Goal: Task Accomplishment & Management: Complete application form

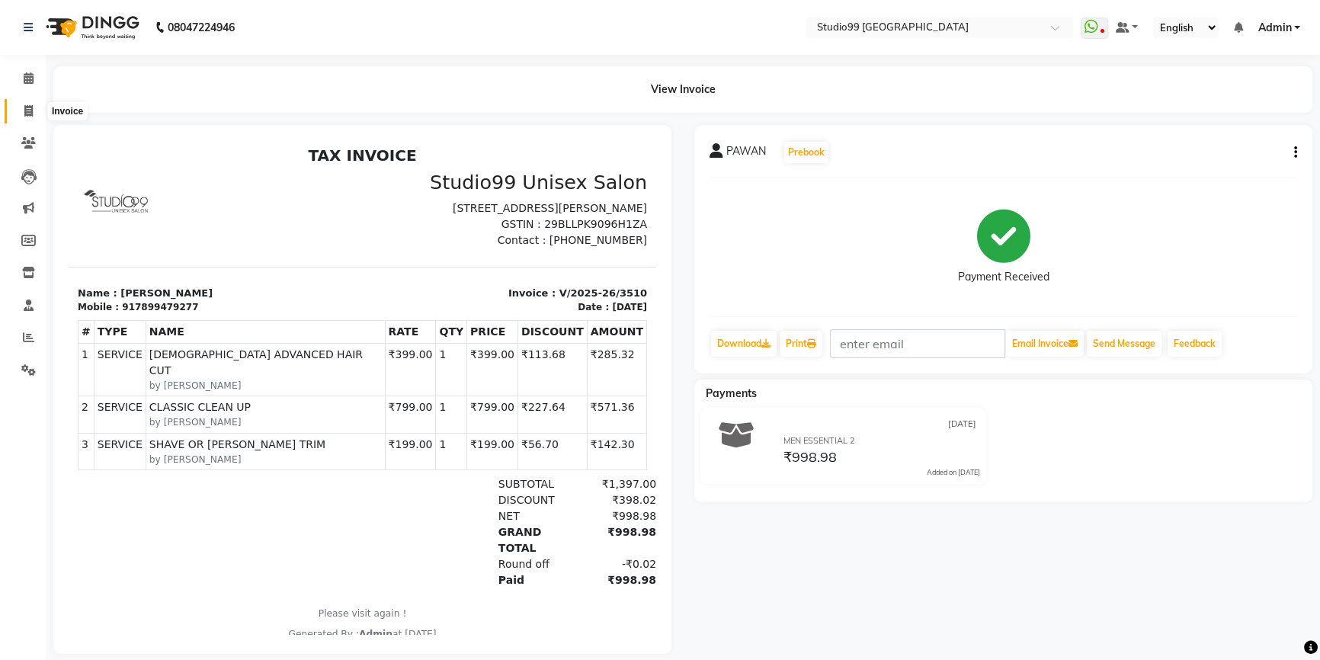
click at [24, 107] on icon at bounding box center [28, 110] width 8 height 11
select select "service"
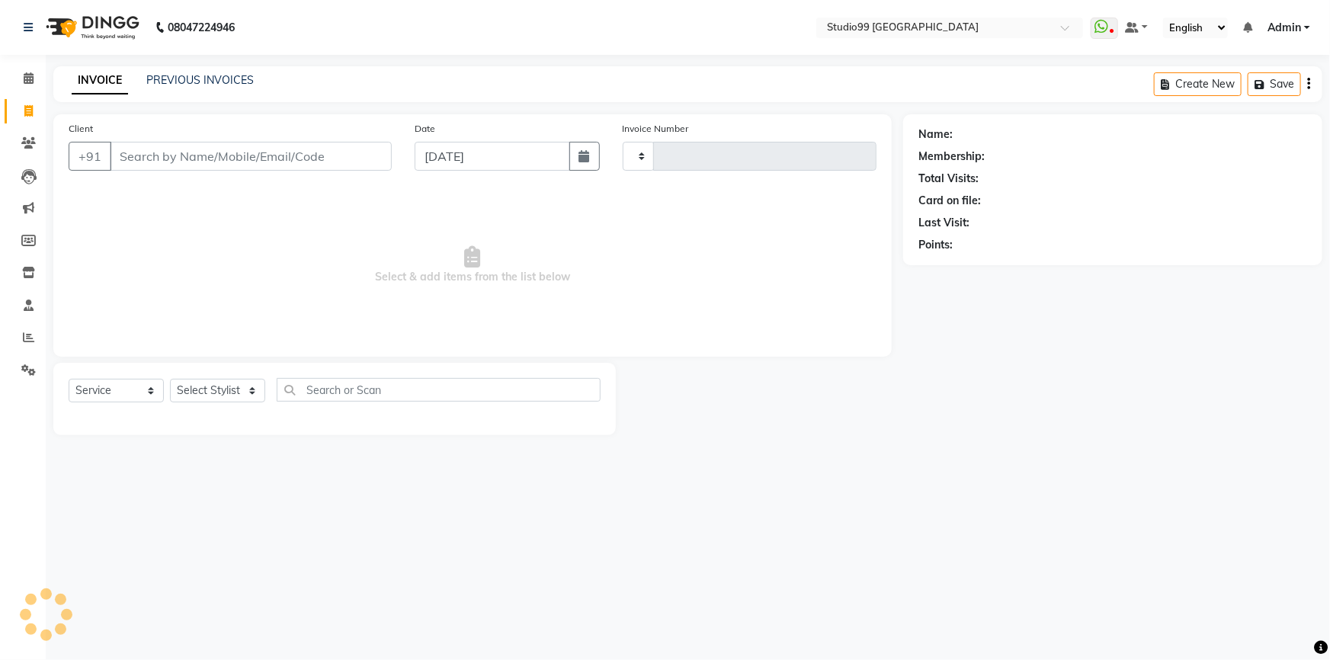
type input "3511"
select select "6042"
click at [204, 160] on input "Client" at bounding box center [251, 156] width 282 height 29
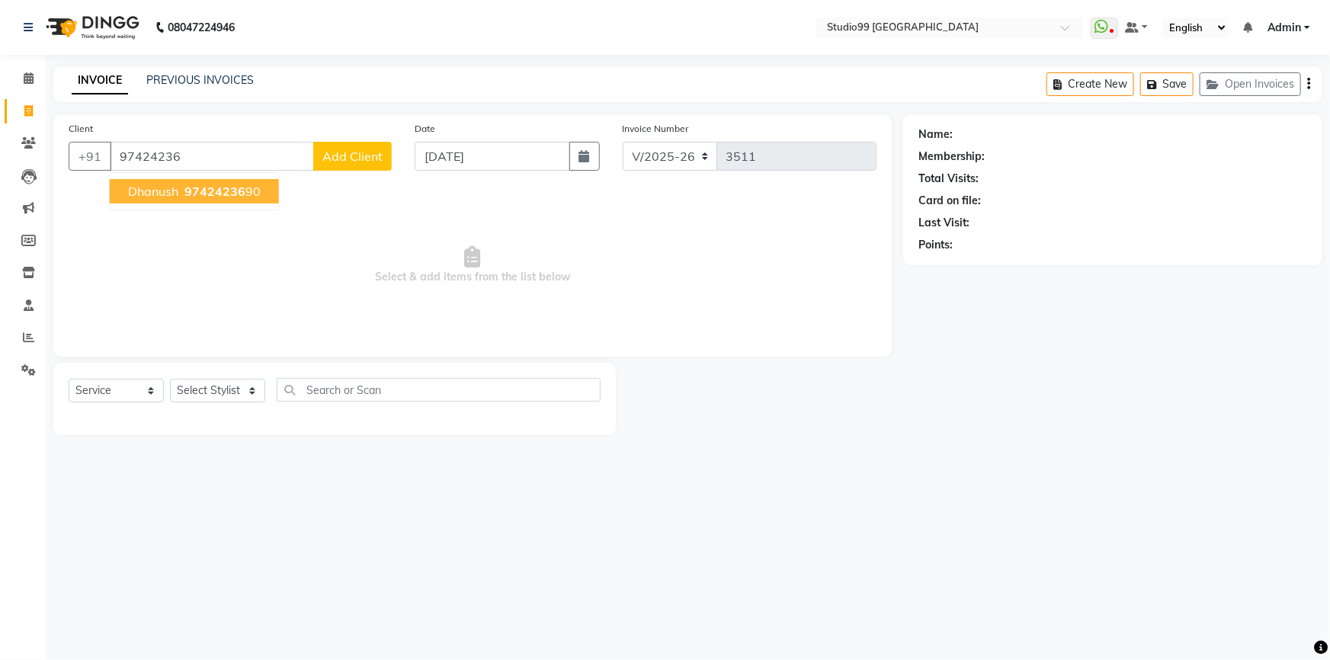
click at [220, 191] on span "97424236" at bounding box center [214, 191] width 61 height 15
type input "9742423690"
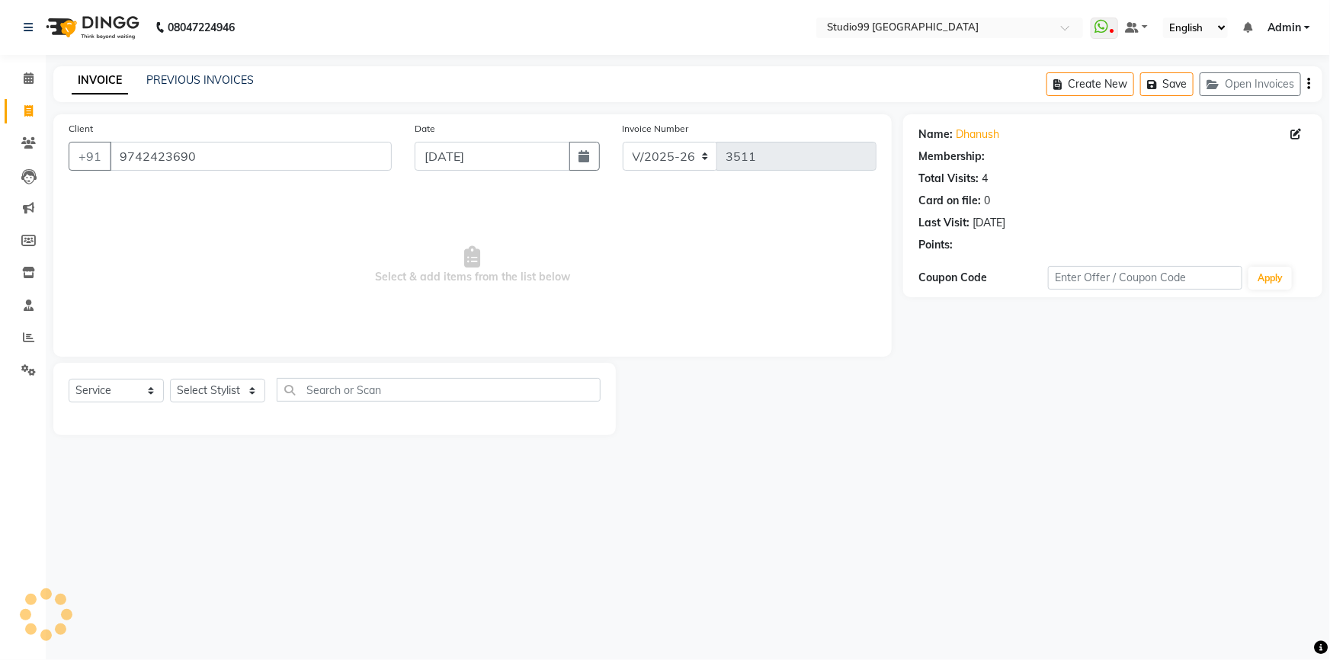
select select "1: Object"
select select "6042"
select select "service"
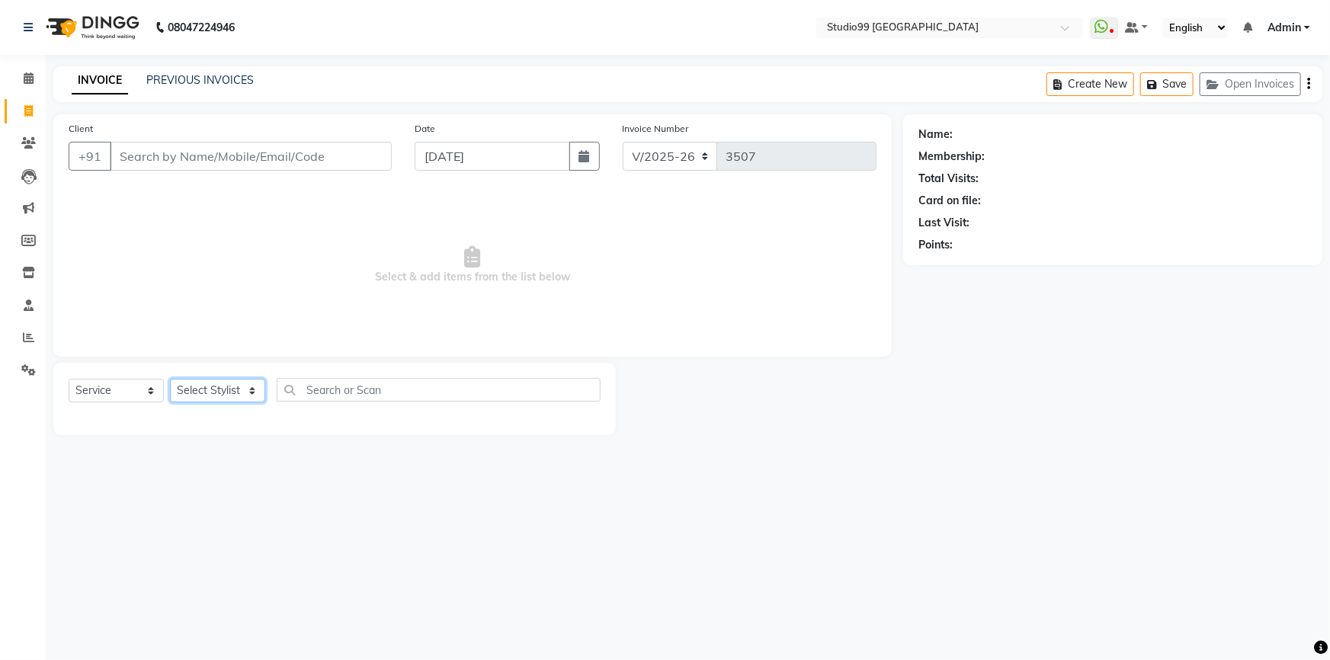
click at [213, 386] on select "Select Stylist Admin AKSHAY [PERSON_NAME] mahi [PERSON_NAME] [PERSON_NAME] [PER…" at bounding box center [217, 391] width 95 height 24
select select "52201"
click at [170, 379] on select "Select Stylist Admin AKSHAY [PERSON_NAME] mahi [PERSON_NAME] [PERSON_NAME] [PER…" at bounding box center [217, 391] width 95 height 24
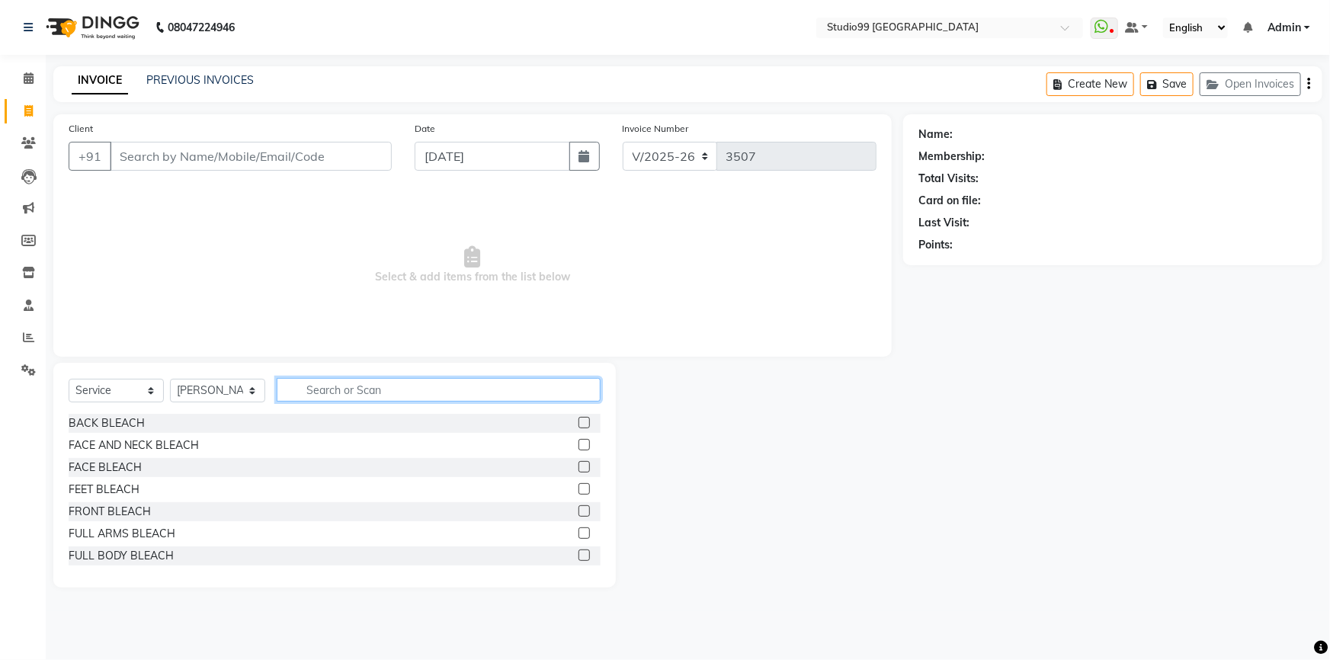
click at [351, 387] on input "text" at bounding box center [439, 390] width 324 height 24
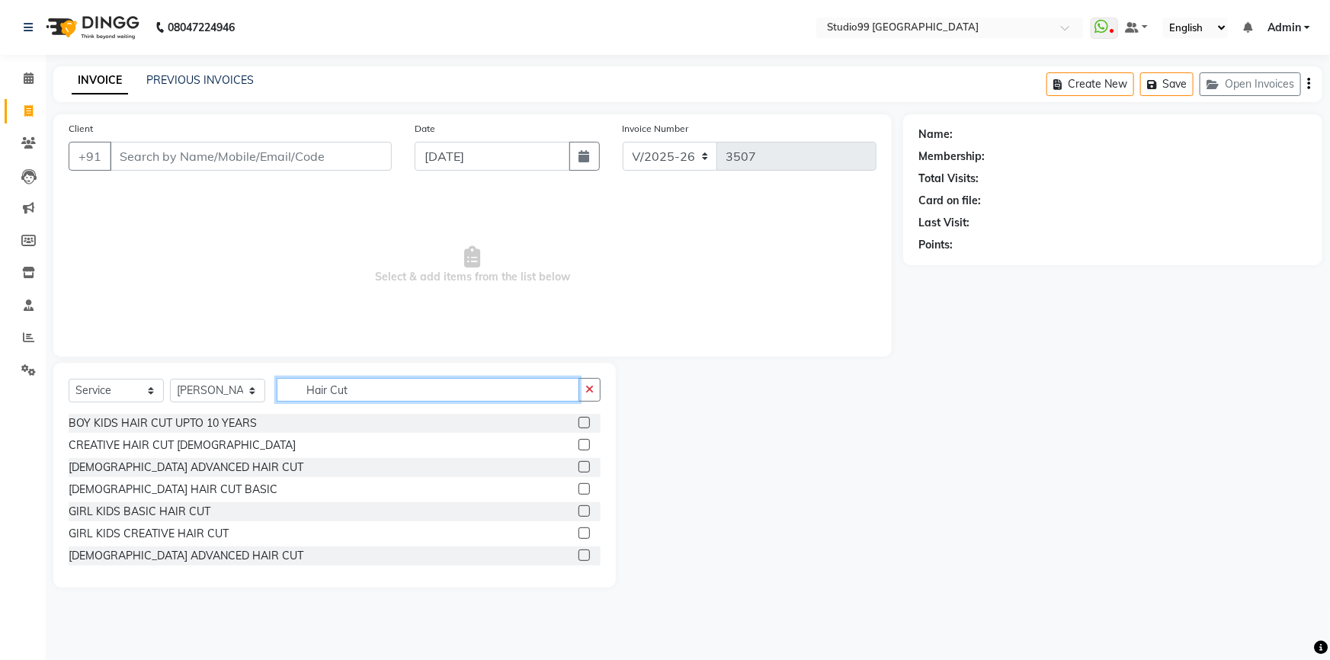
scroll to position [69, 0]
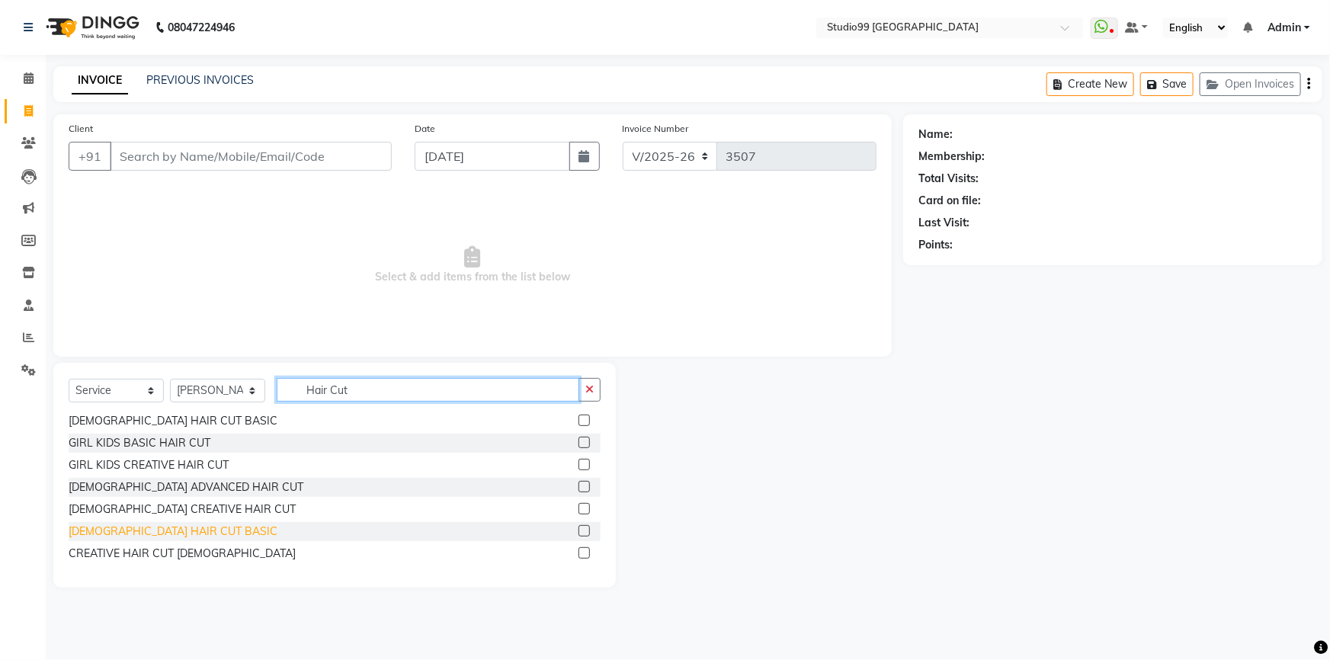
type input "Hair Cut"
click at [167, 536] on div "[DEMOGRAPHIC_DATA] HAIR CUT BASIC" at bounding box center [173, 532] width 209 height 16
checkbox input "false"
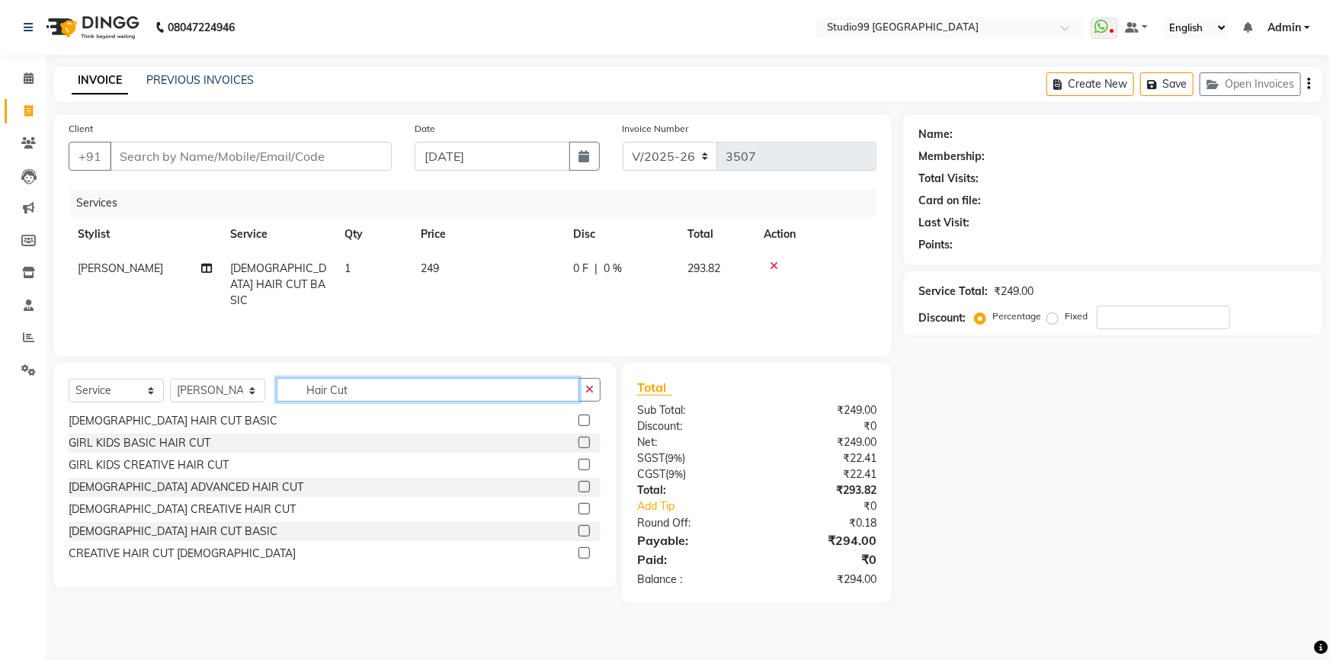
drag, startPoint x: 364, startPoint y: 390, endPoint x: 273, endPoint y: 390, distance: 91.5
click at [273, 390] on div "Select Service Product Membership Package Voucher Prepaid Gift Card Select Styl…" at bounding box center [335, 396] width 532 height 36
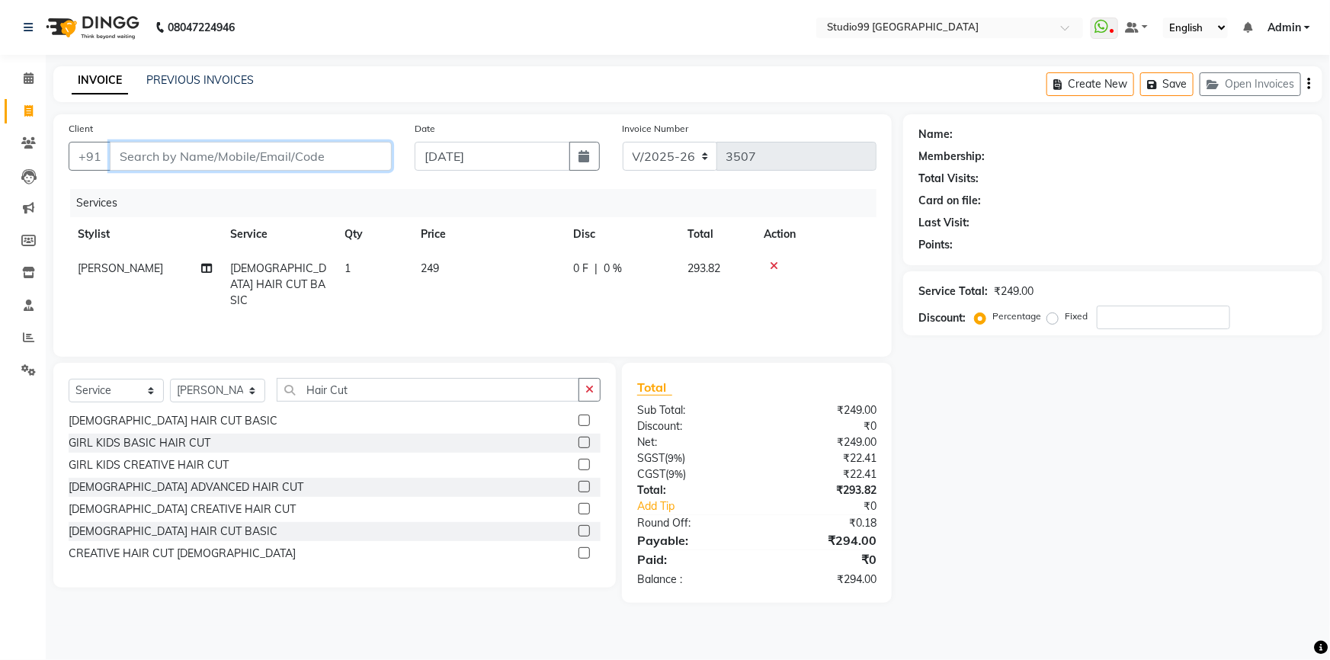
drag, startPoint x: 229, startPoint y: 155, endPoint x: 425, endPoint y: 155, distance: 195.9
click at [230, 155] on input "Client" at bounding box center [251, 156] width 282 height 29
type input "8"
type input "0"
type input "8943531798"
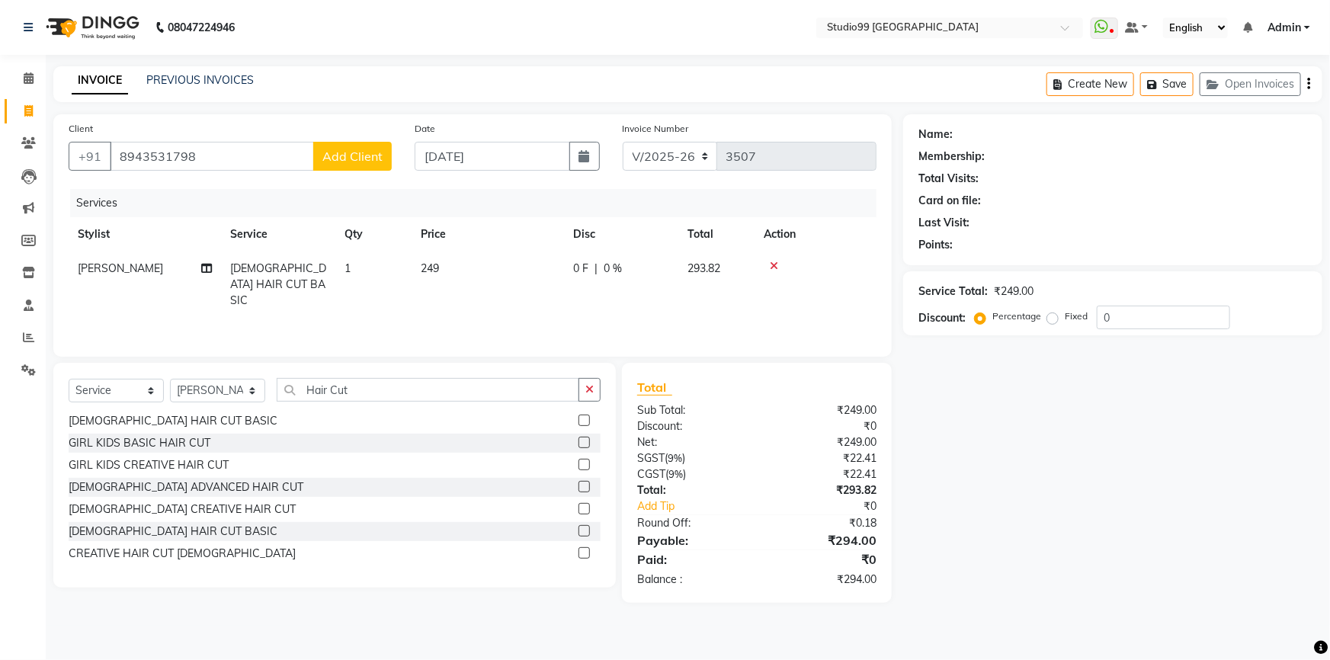
click at [354, 161] on span "Add Client" at bounding box center [352, 156] width 60 height 15
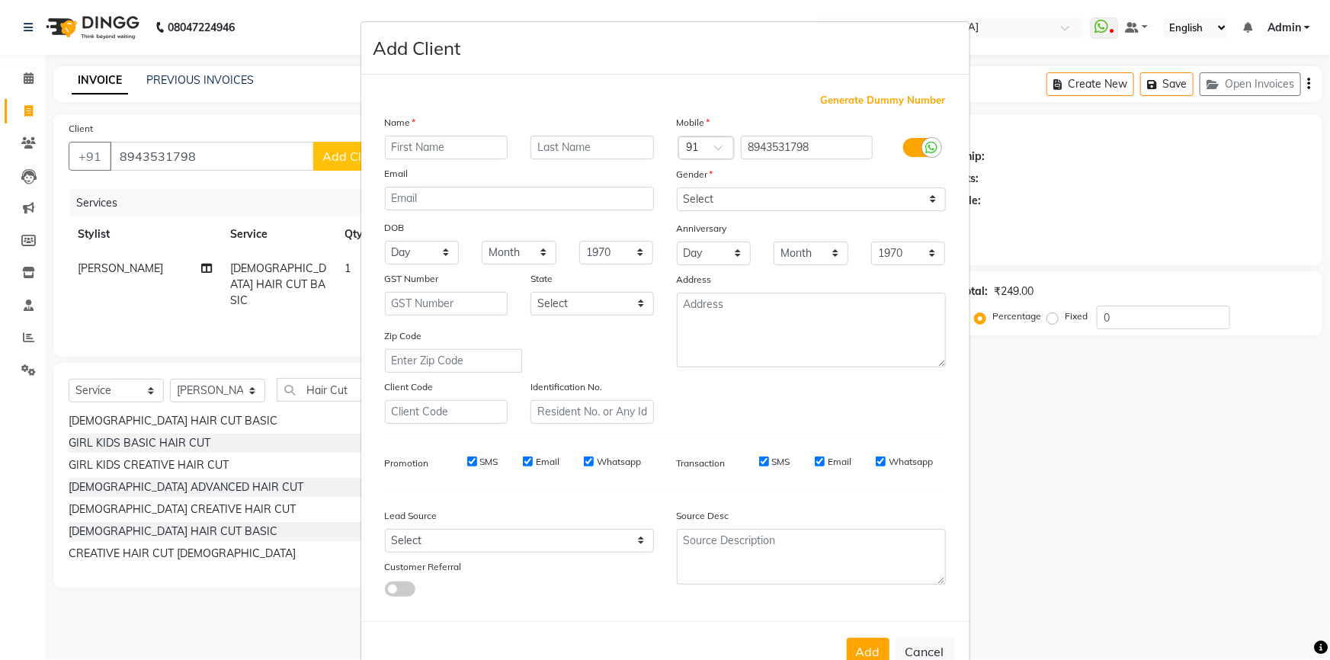
click at [405, 146] on input "text" at bounding box center [446, 148] width 123 height 24
type input "m"
type input "Mr"
type input "Manu"
click at [706, 203] on select "Select [DEMOGRAPHIC_DATA] [DEMOGRAPHIC_DATA] Other Prefer Not To Say" at bounding box center [811, 199] width 269 height 24
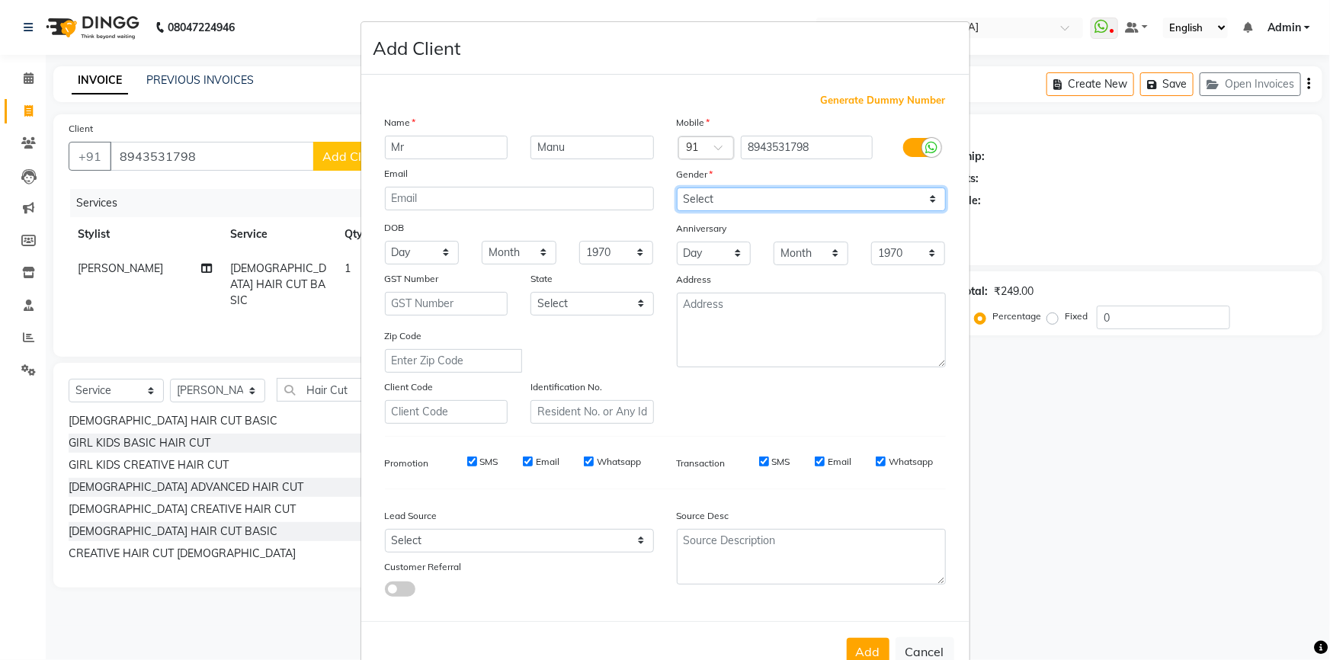
select select "[DEMOGRAPHIC_DATA]"
click at [677, 187] on select "Select [DEMOGRAPHIC_DATA] [DEMOGRAPHIC_DATA] Other Prefer Not To Say" at bounding box center [811, 199] width 269 height 24
click at [861, 655] on button "Add" at bounding box center [868, 651] width 43 height 27
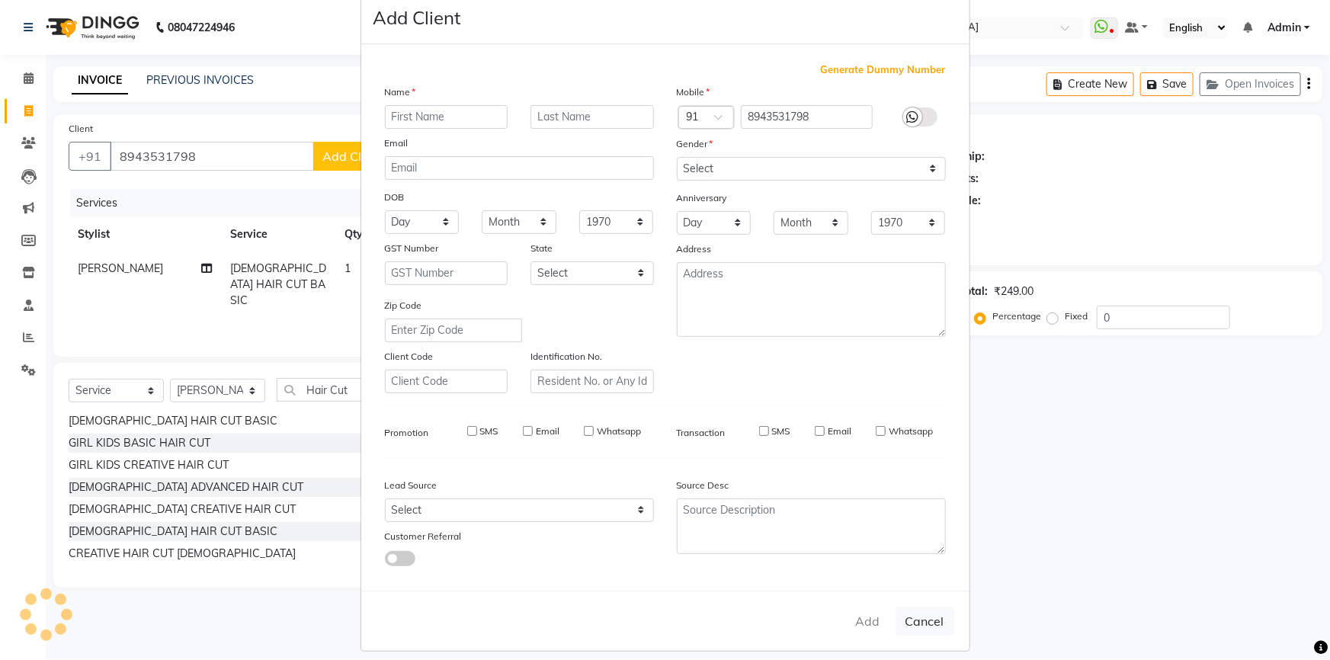
select select
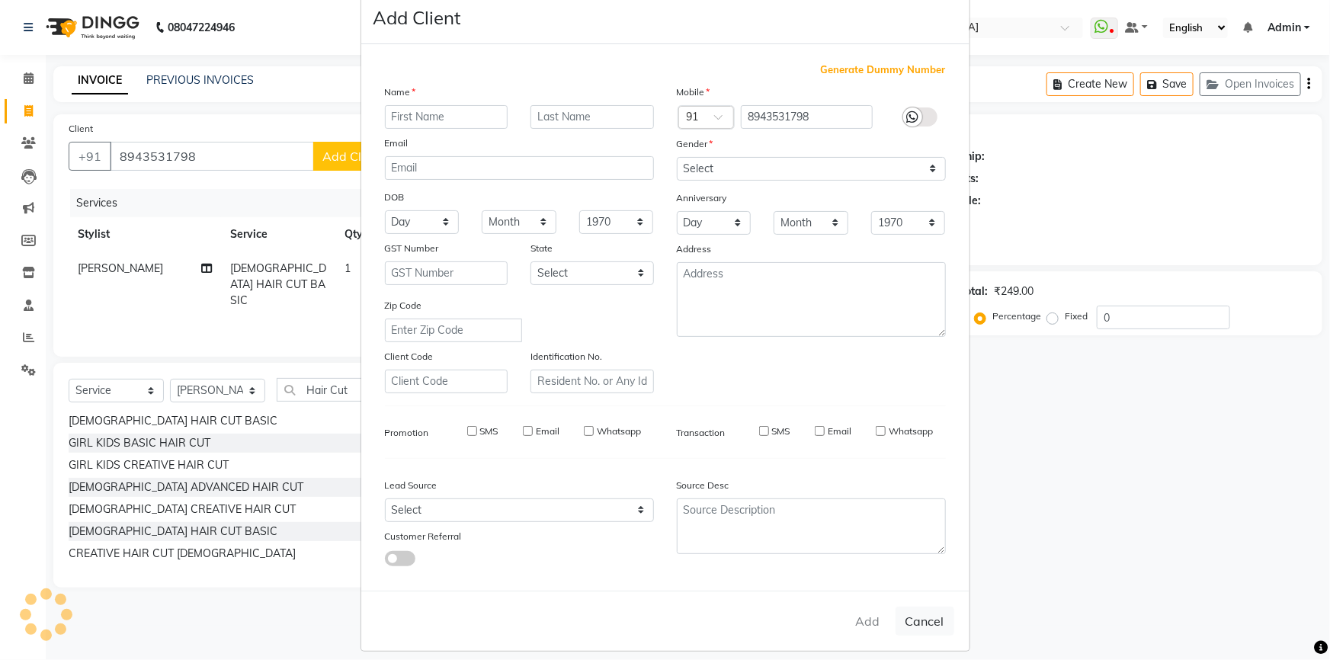
select select
checkbox input "false"
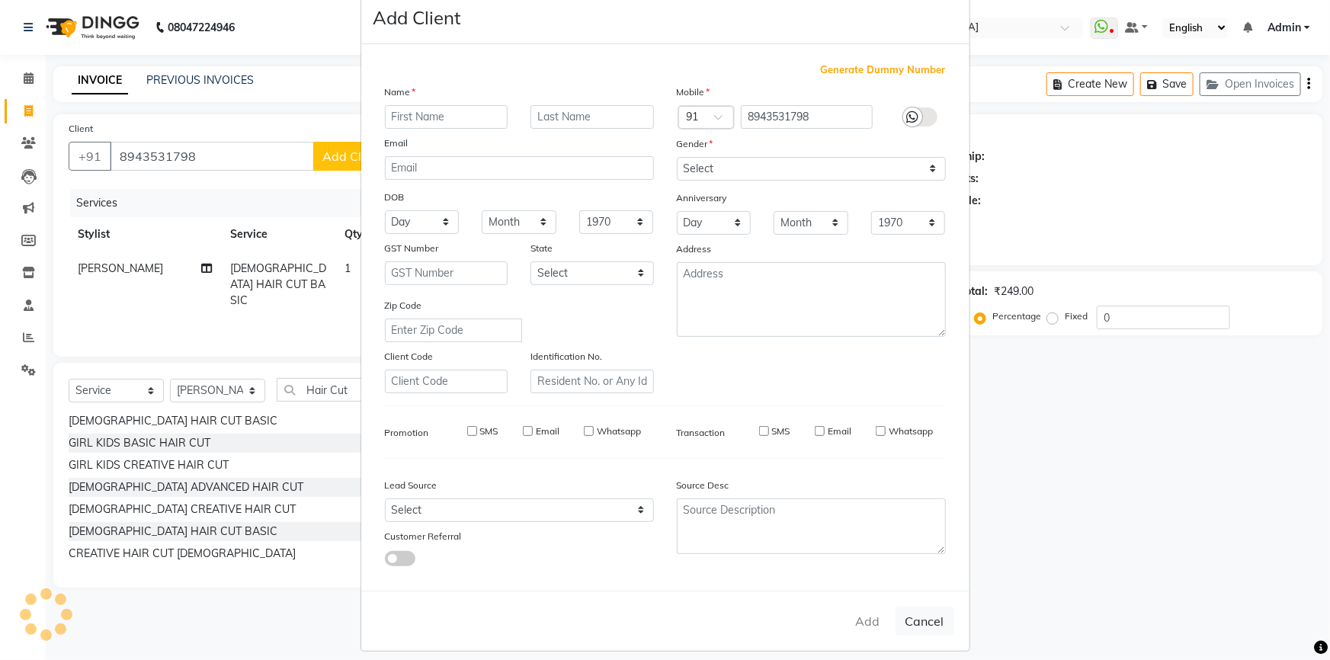
checkbox input "false"
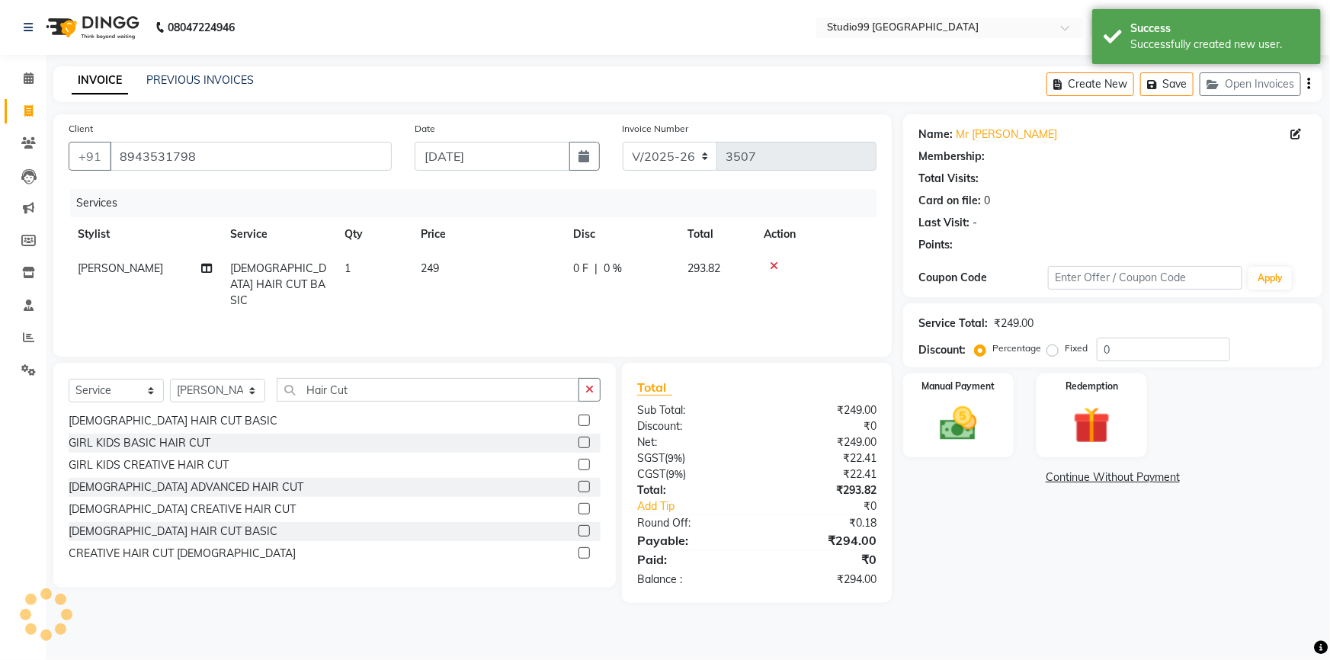
select select "1: Object"
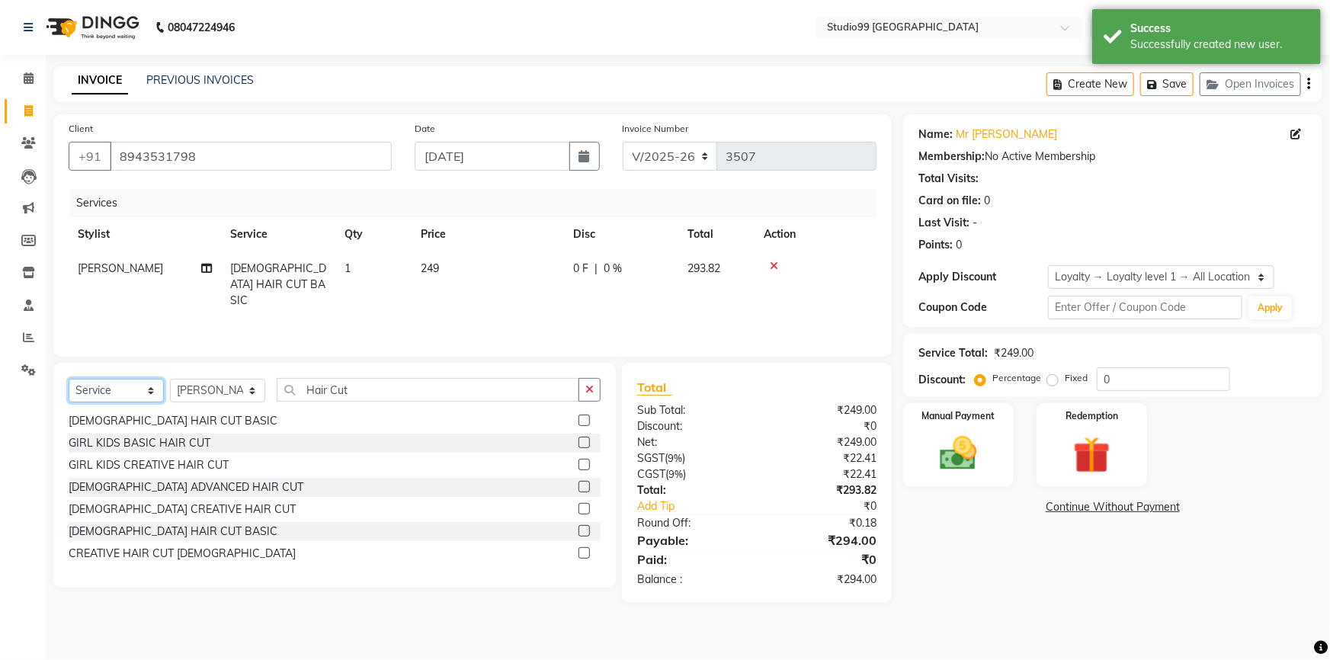
click at [101, 396] on select "Select Service Product Membership Package Voucher Prepaid Gift Card" at bounding box center [116, 391] width 95 height 24
select select "membership"
click at [69, 379] on select "Select Service Product Membership Package Voucher Prepaid Gift Card" at bounding box center [116, 391] width 95 height 24
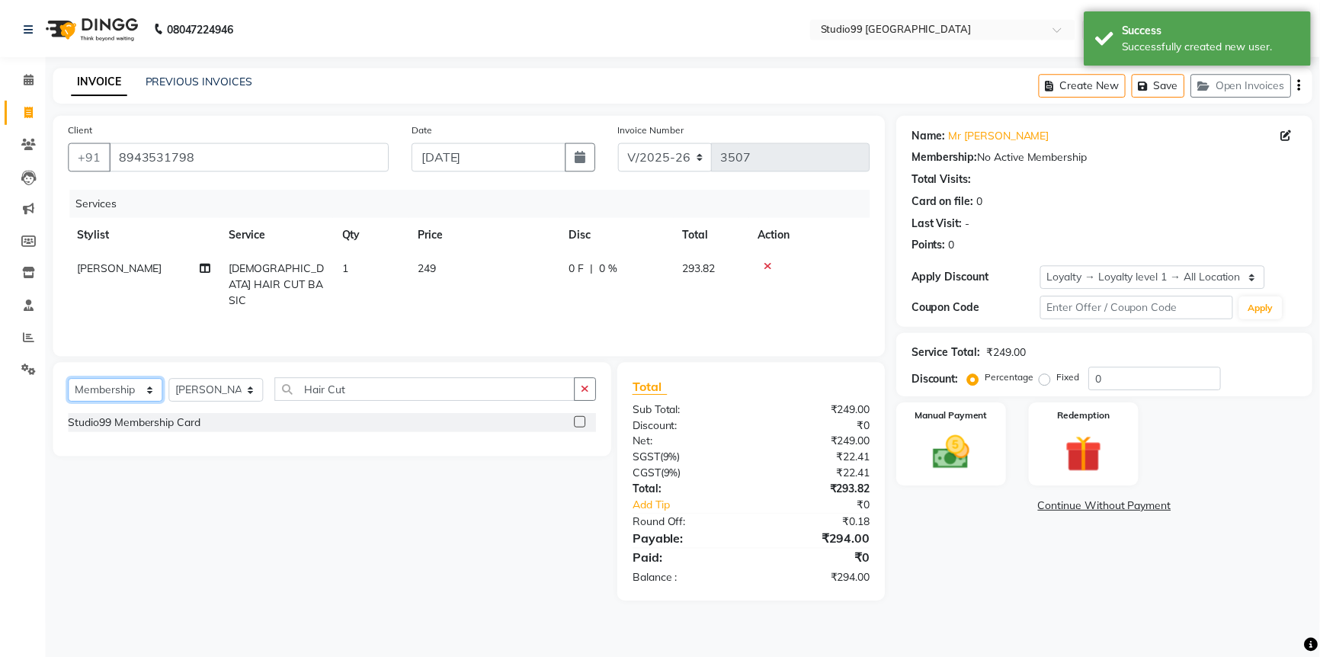
scroll to position [0, 0]
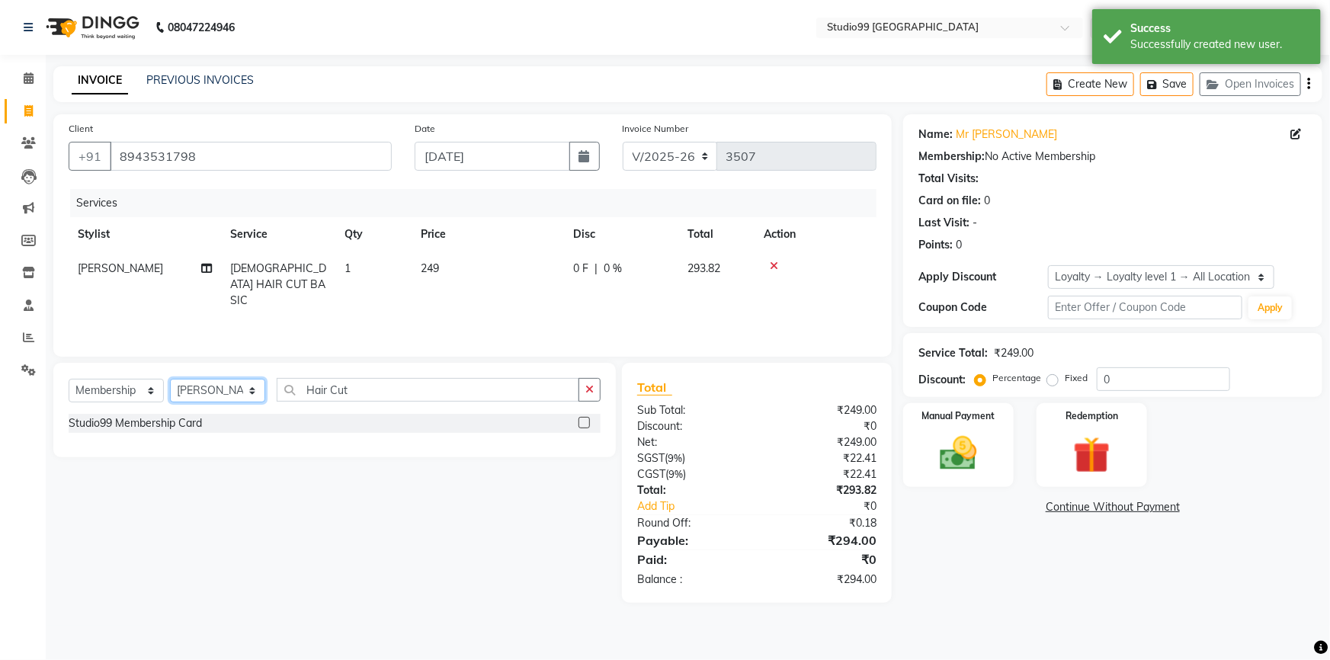
click at [229, 395] on select "Select Stylist Admin AKSHAY [PERSON_NAME] mahi [PERSON_NAME] [PERSON_NAME] [PER…" at bounding box center [217, 391] width 95 height 24
select select "43358"
click at [170, 379] on select "Select Stylist Admin AKSHAY [PERSON_NAME] mahi [PERSON_NAME] [PERSON_NAME] [PER…" at bounding box center [217, 391] width 95 height 24
click at [585, 424] on label at bounding box center [583, 422] width 11 height 11
click at [585, 424] on input "checkbox" at bounding box center [583, 423] width 10 height 10
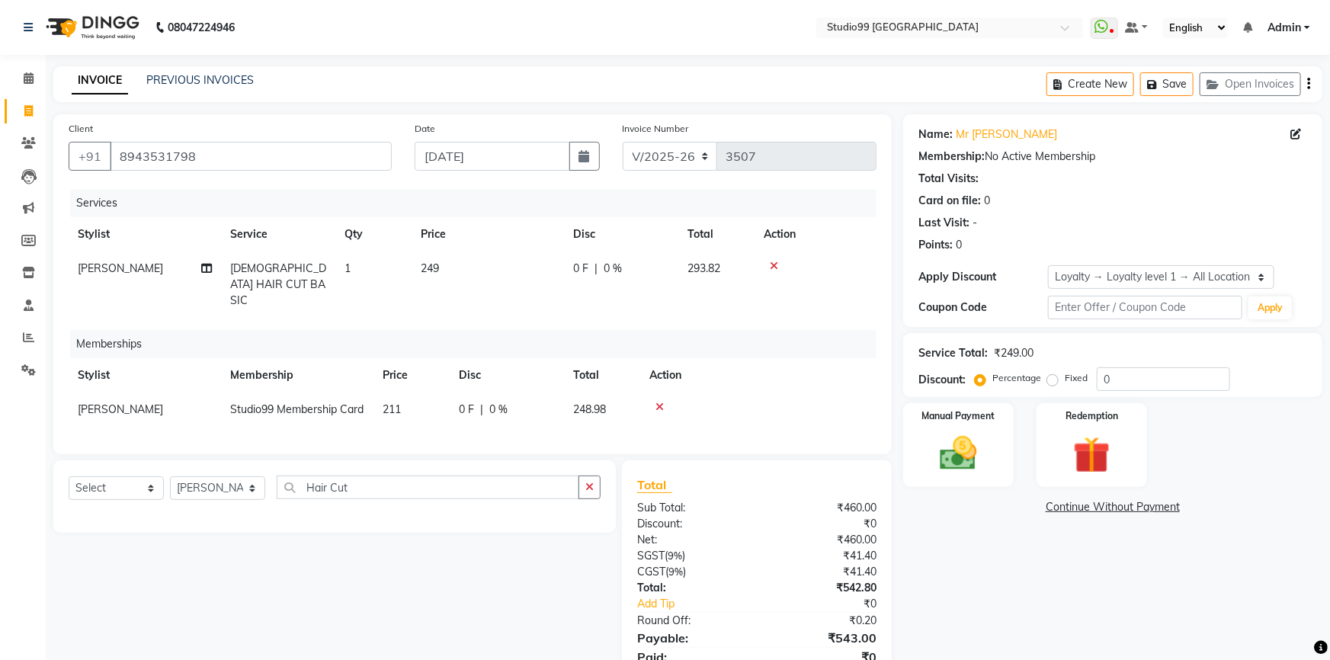
select select "select"
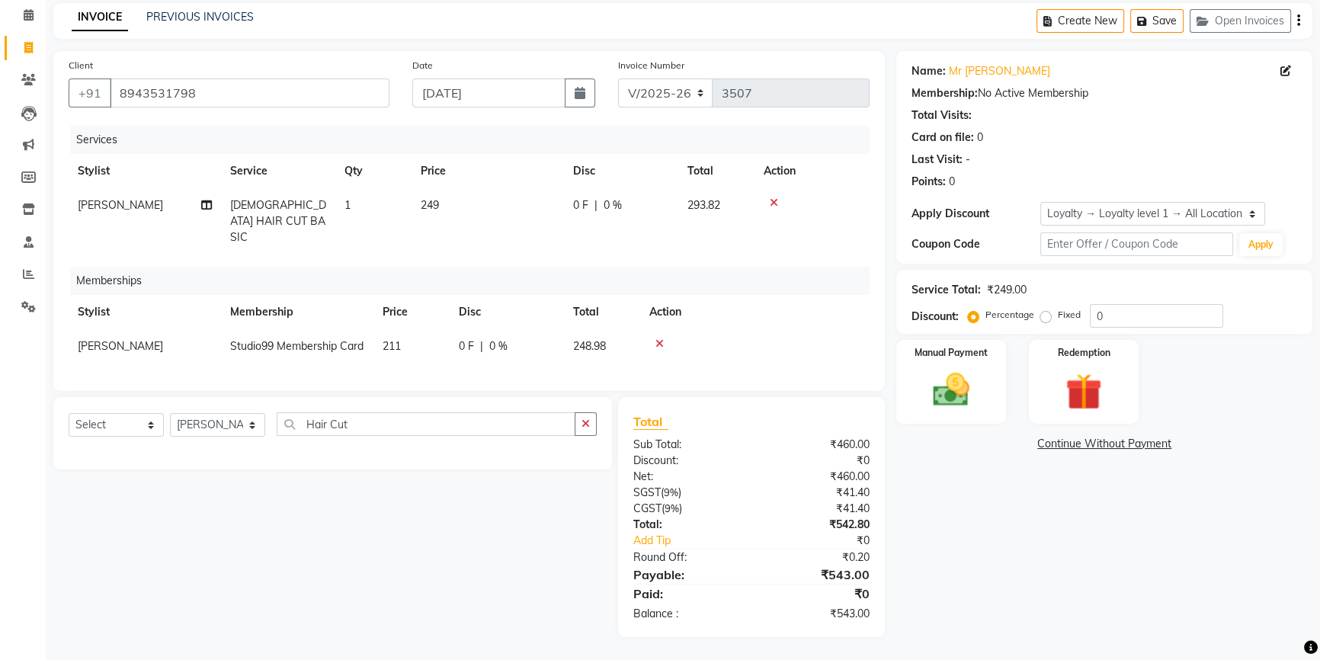
scroll to position [74, 0]
drag, startPoint x: 1108, startPoint y: 306, endPoint x: 1060, endPoint y: 306, distance: 48.0
click at [1060, 306] on div "Percentage Fixed 0" at bounding box center [1097, 316] width 252 height 24
type input "15"
click at [1021, 513] on div "Name: Mr [PERSON_NAME] Membership: No Active Membership Total Visits: Card on f…" at bounding box center [1110, 344] width 428 height 586
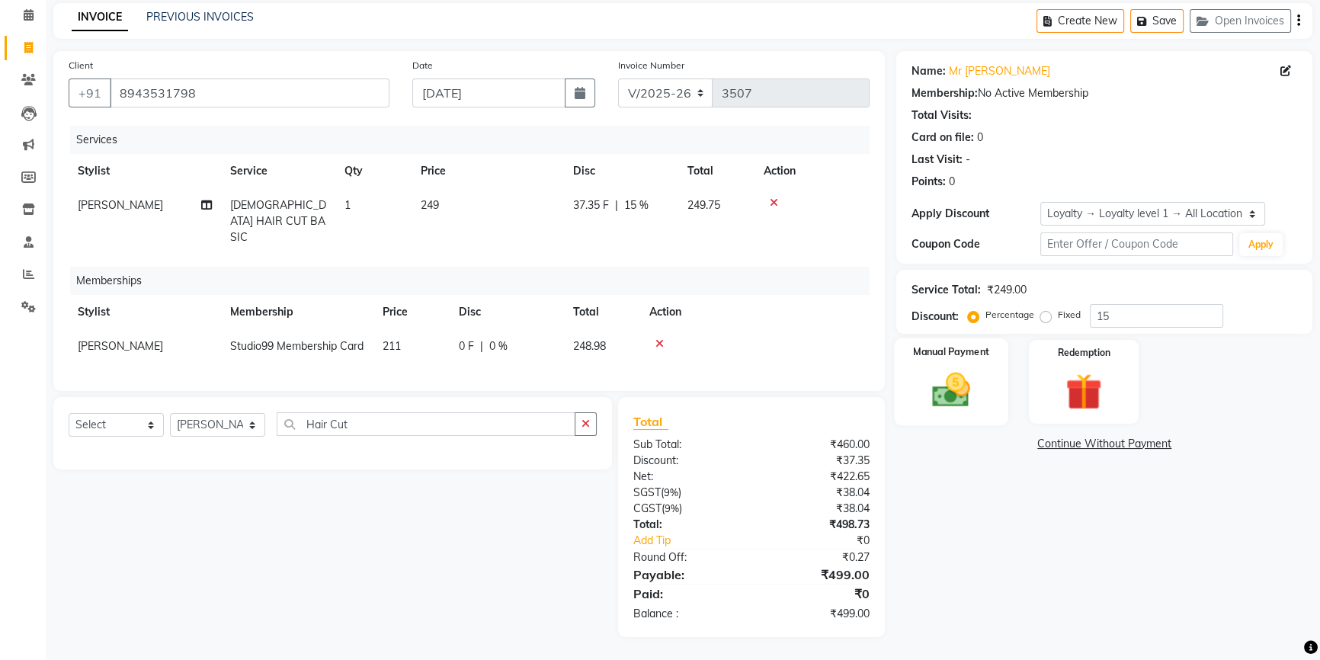
click at [963, 379] on img at bounding box center [952, 389] width 62 height 43
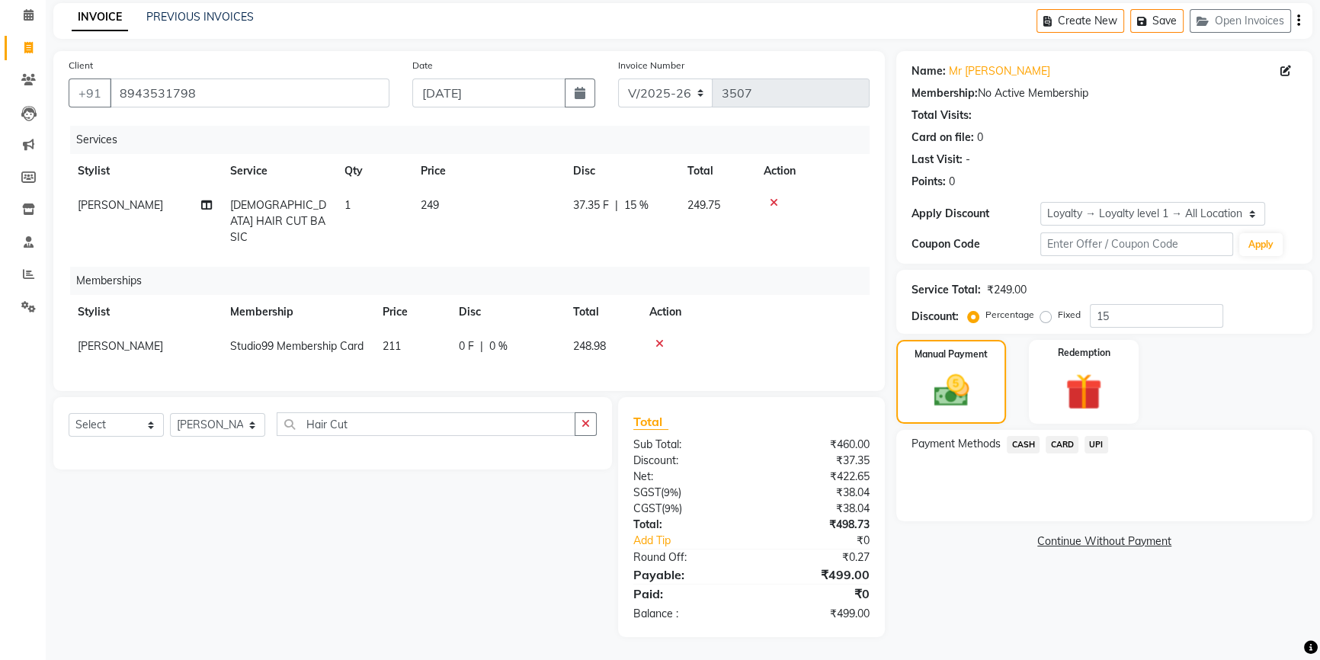
click at [1100, 436] on span "UPI" at bounding box center [1097, 445] width 24 height 18
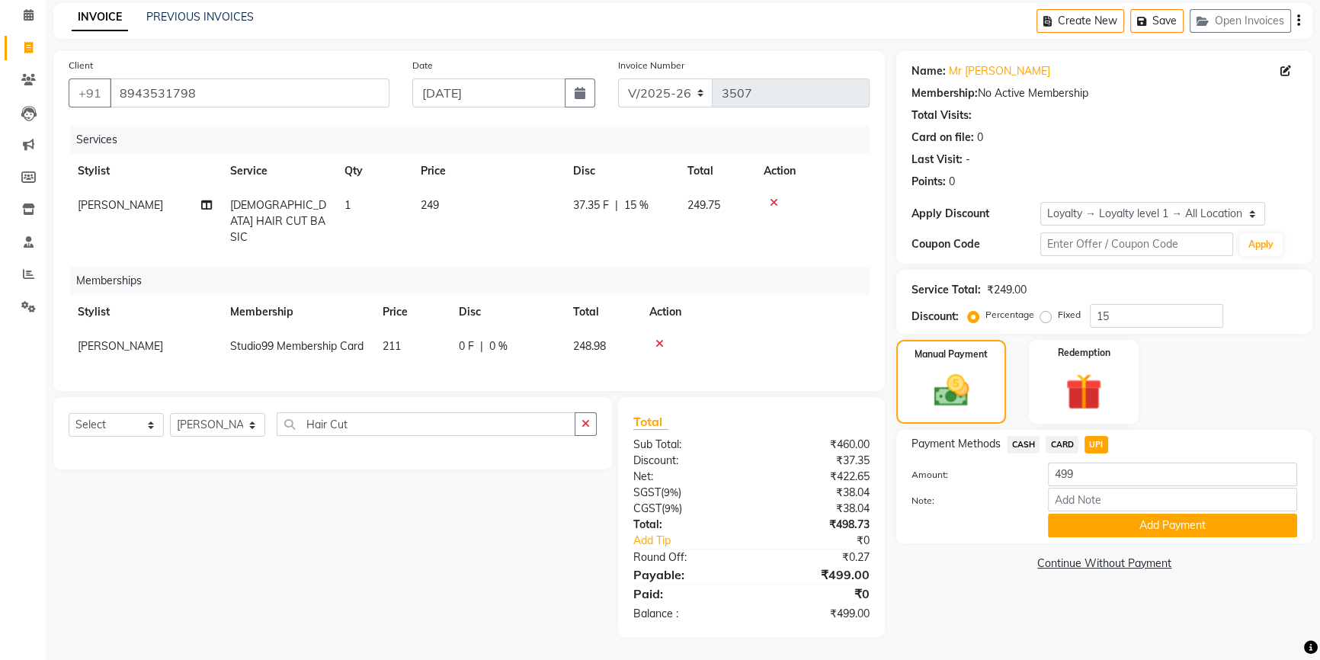
click at [1101, 514] on button "Add Payment" at bounding box center [1172, 526] width 249 height 24
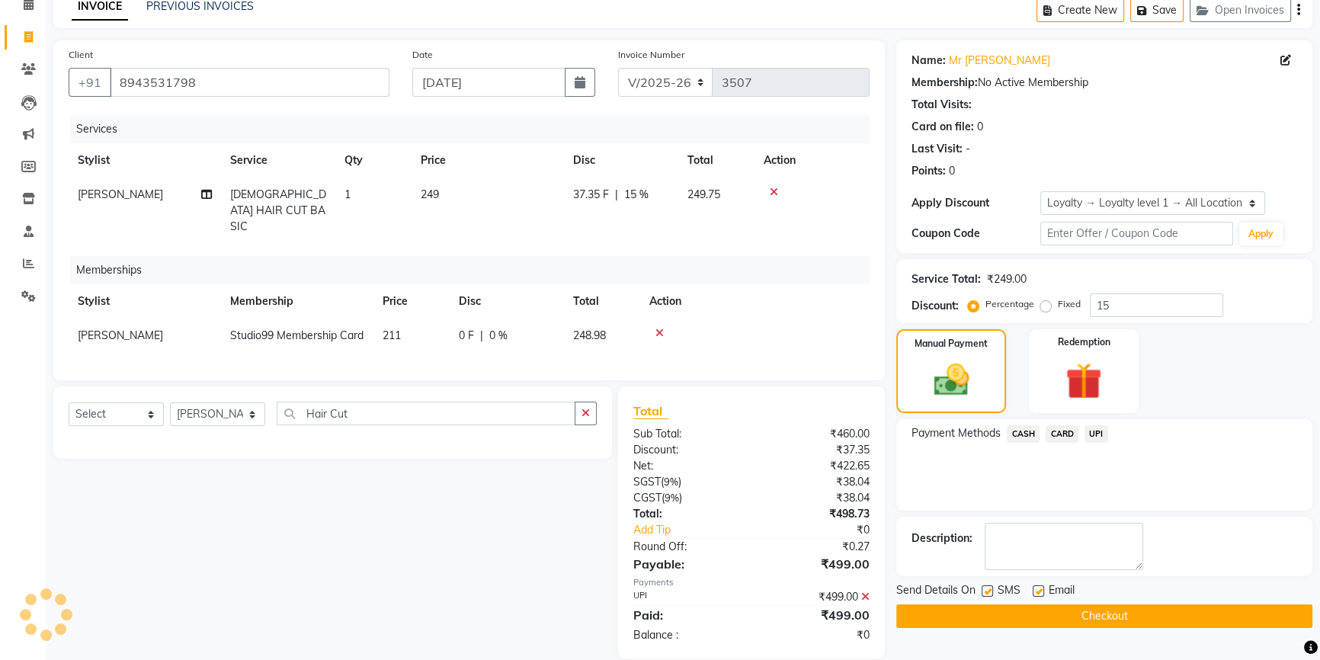
click at [1075, 617] on button "Checkout" at bounding box center [1104, 616] width 416 height 24
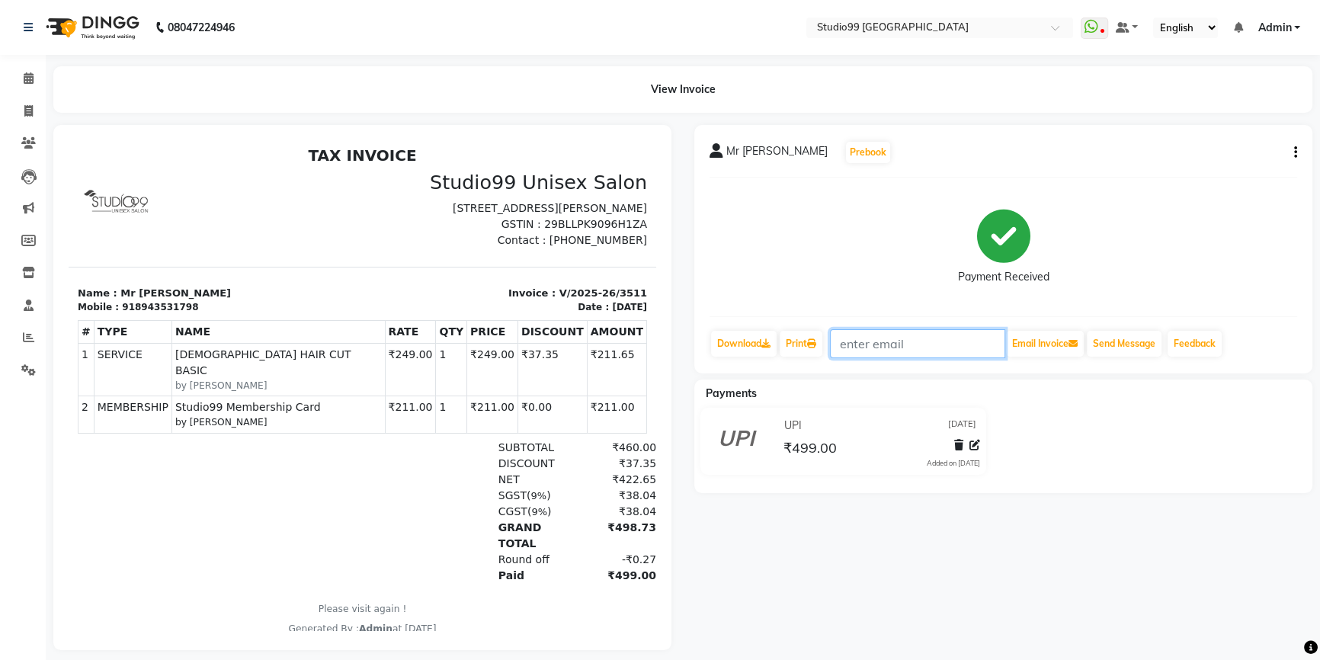
drag, startPoint x: 1026, startPoint y: 310, endPoint x: 995, endPoint y: 334, distance: 39.2
click at [995, 334] on input "text" at bounding box center [917, 343] width 175 height 29
